Goal: Complete application form

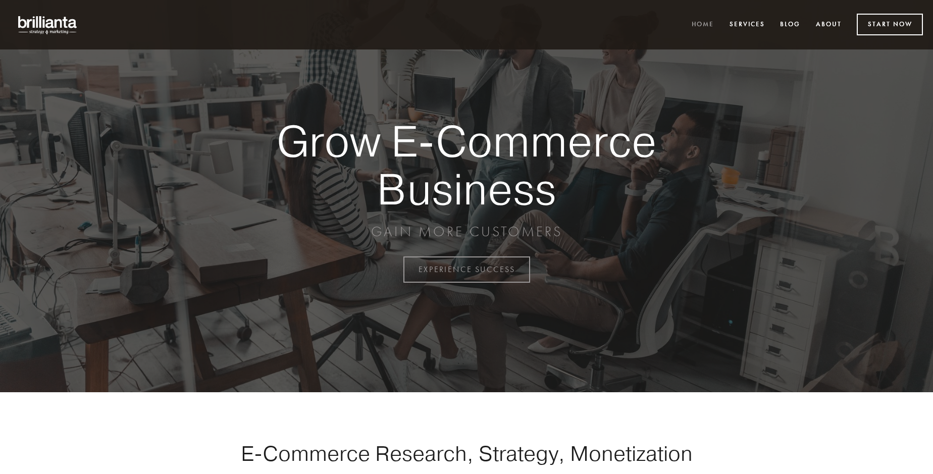
scroll to position [2647, 0]
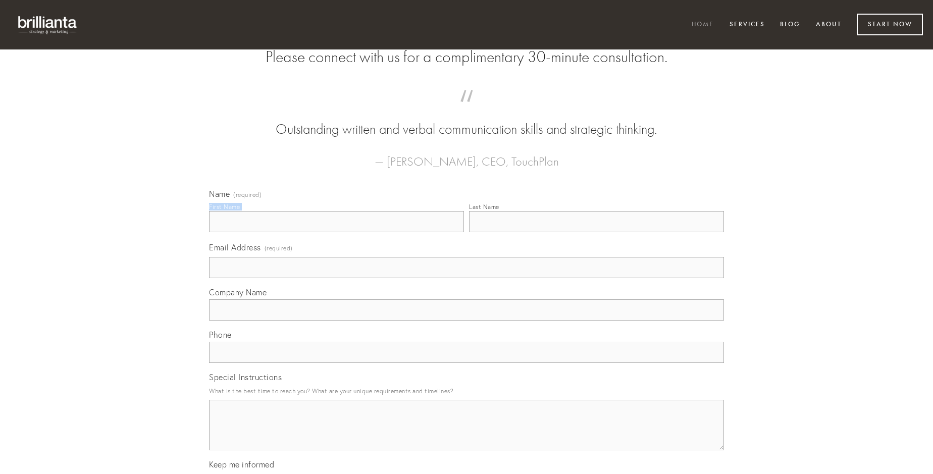
type input "[PERSON_NAME]"
click at [596, 232] on input "Last Name" at bounding box center [596, 221] width 255 height 21
type input "[PERSON_NAME]"
click at [467, 278] on input "Email Address (required)" at bounding box center [466, 267] width 515 height 21
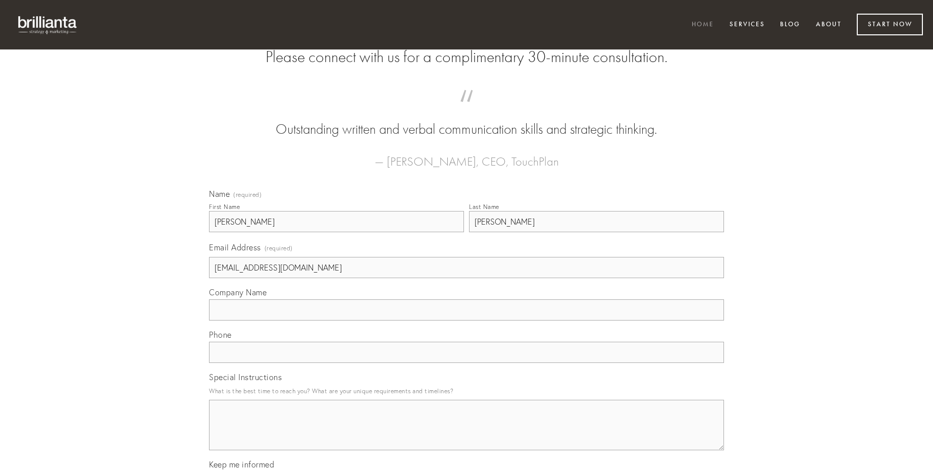
type input "[EMAIL_ADDRESS][DOMAIN_NAME]"
click at [467, 321] on input "Company Name" at bounding box center [466, 309] width 515 height 21
type input "depono"
click at [467, 363] on input "text" at bounding box center [466, 352] width 515 height 21
click at [467, 434] on textarea "Special Instructions" at bounding box center [466, 425] width 515 height 50
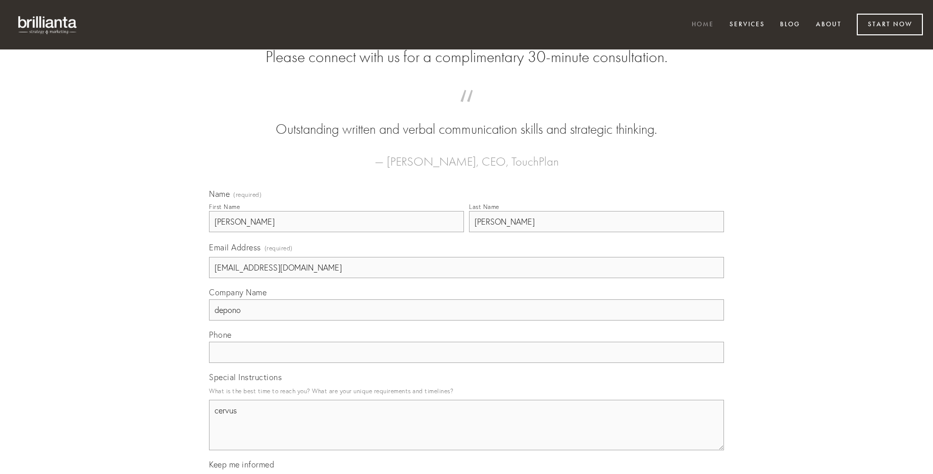
type textarea "cervus"
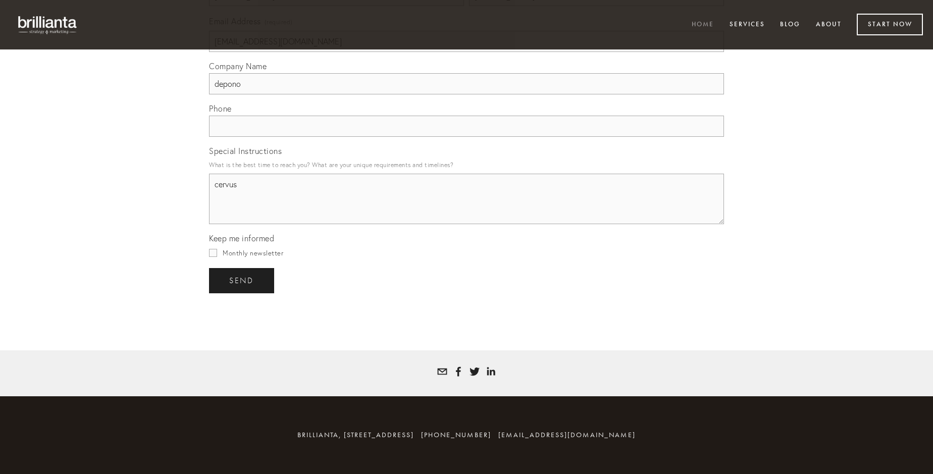
click at [242, 280] on span "send" at bounding box center [241, 280] width 25 height 9
